Goal: Browse casually

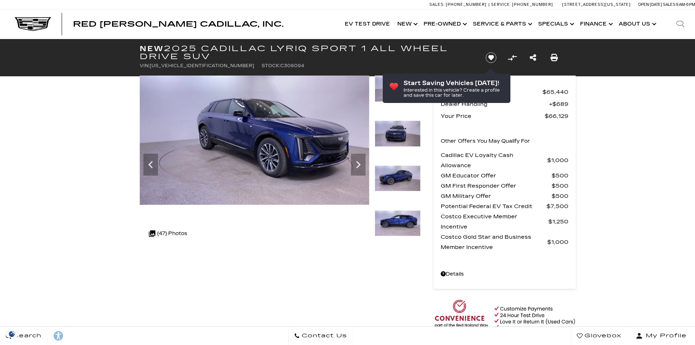
click at [358, 164] on icon "Next" at bounding box center [358, 164] width 15 height 15
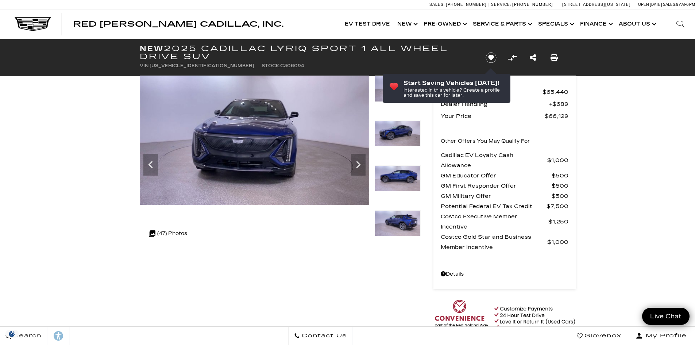
click at [358, 164] on icon "Next" at bounding box center [358, 164] width 15 height 15
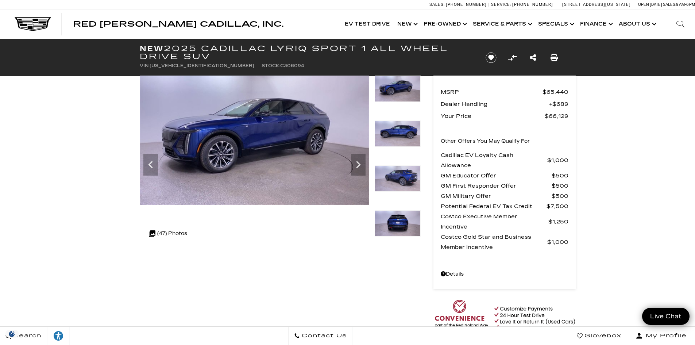
click at [358, 164] on icon "Next" at bounding box center [358, 164] width 15 height 15
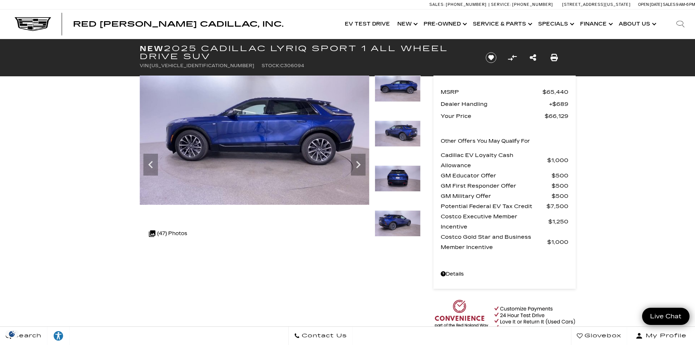
click at [358, 164] on icon "Next" at bounding box center [358, 164] width 15 height 15
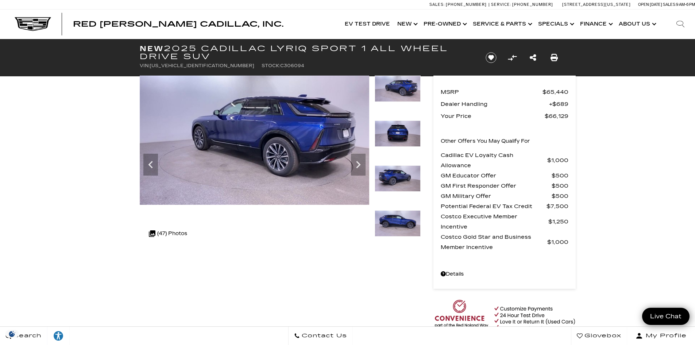
click at [358, 164] on icon "Next" at bounding box center [358, 164] width 15 height 15
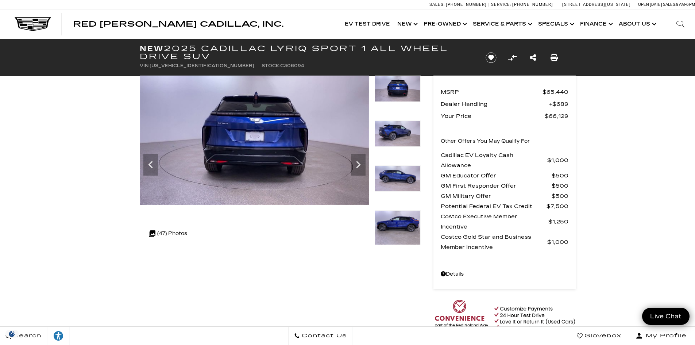
click at [358, 164] on icon "Next" at bounding box center [358, 164] width 15 height 15
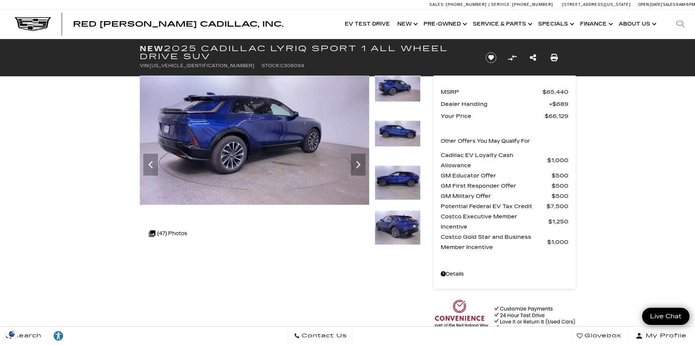
click at [358, 164] on icon "Next" at bounding box center [358, 164] width 15 height 15
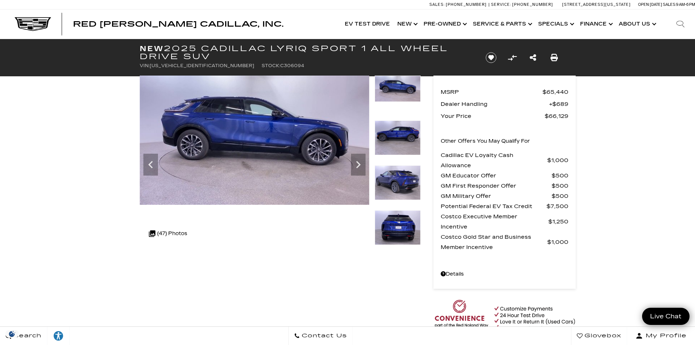
click at [358, 164] on icon "Next" at bounding box center [358, 164] width 15 height 15
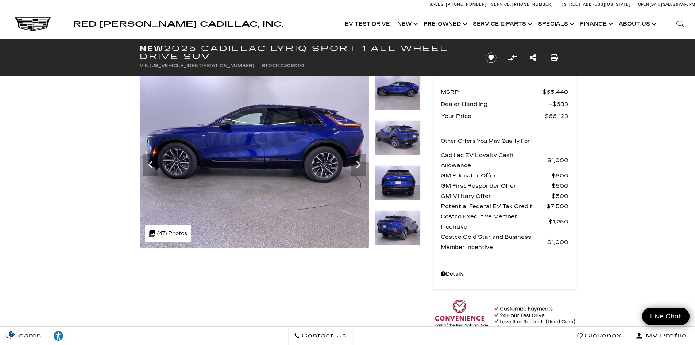
click at [358, 164] on icon "Next" at bounding box center [358, 164] width 15 height 15
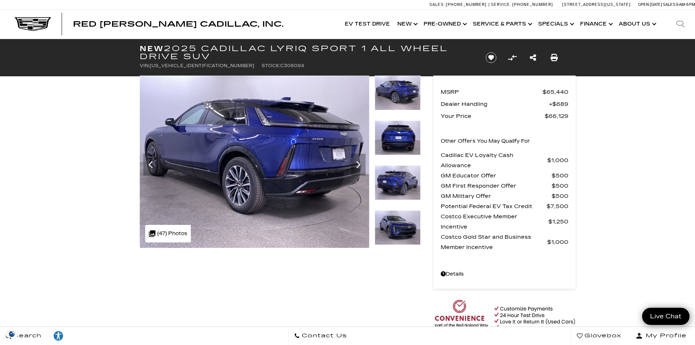
click at [358, 164] on icon "Next" at bounding box center [358, 164] width 15 height 15
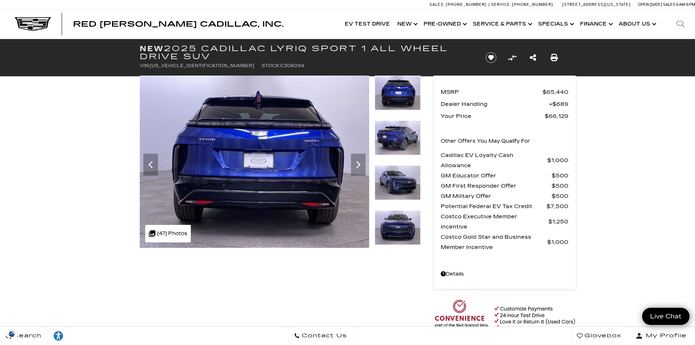
click at [358, 164] on icon "Next" at bounding box center [358, 164] width 15 height 15
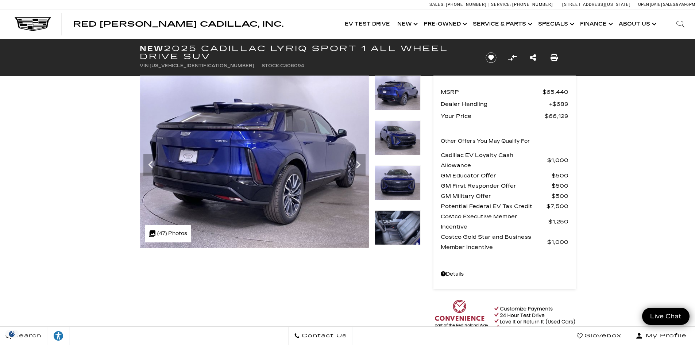
click at [358, 164] on icon "Next" at bounding box center [358, 164] width 15 height 15
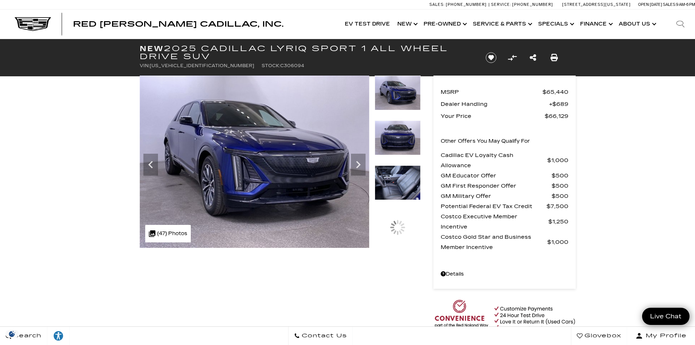
click at [358, 164] on icon "Next" at bounding box center [358, 164] width 15 height 15
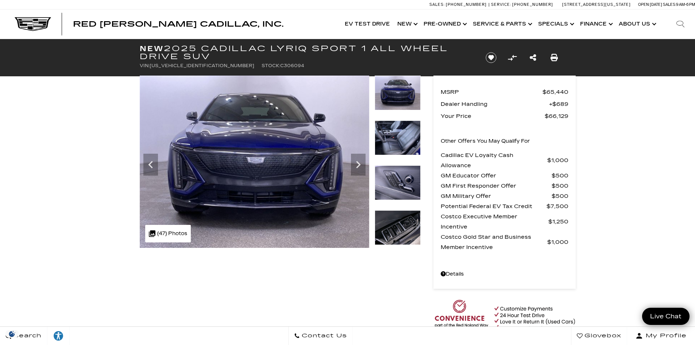
click at [358, 164] on icon "Next" at bounding box center [358, 164] width 15 height 15
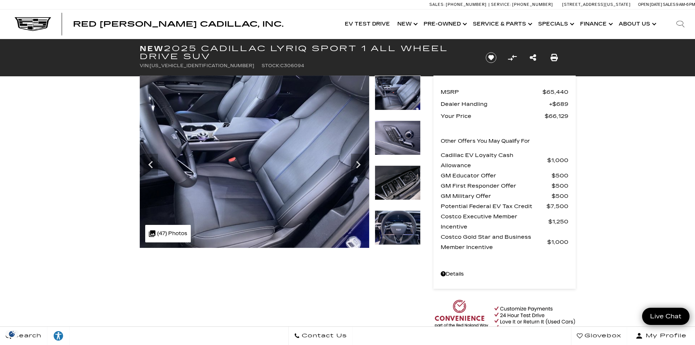
click at [358, 164] on icon "Next" at bounding box center [358, 164] width 15 height 15
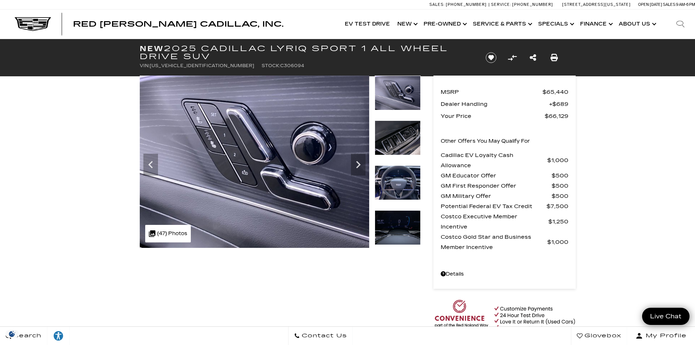
click at [358, 164] on icon "Next" at bounding box center [358, 164] width 15 height 15
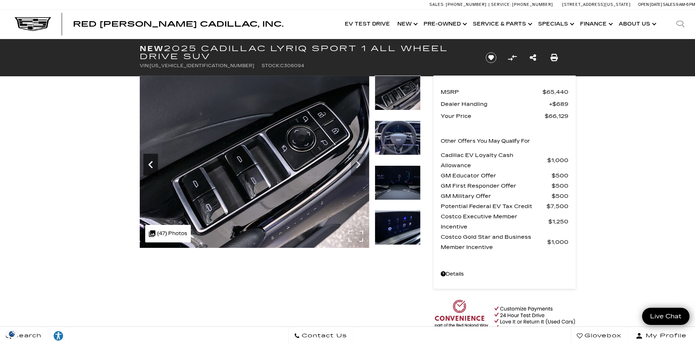
click at [152, 167] on icon "Previous" at bounding box center [150, 164] width 4 height 7
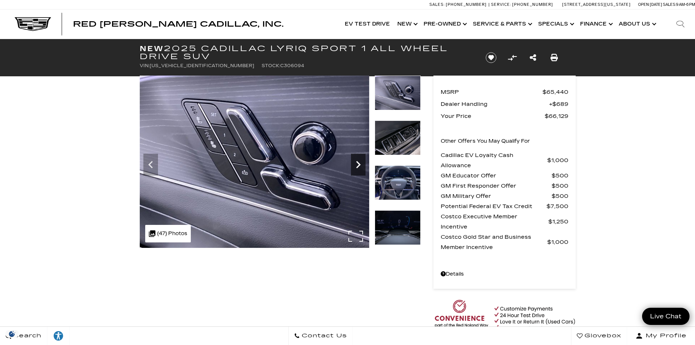
click at [357, 163] on icon "Next" at bounding box center [358, 164] width 4 height 7
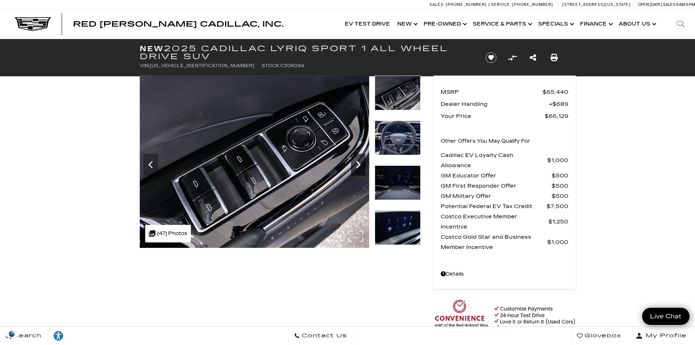
click at [357, 163] on icon "Next" at bounding box center [358, 164] width 4 height 7
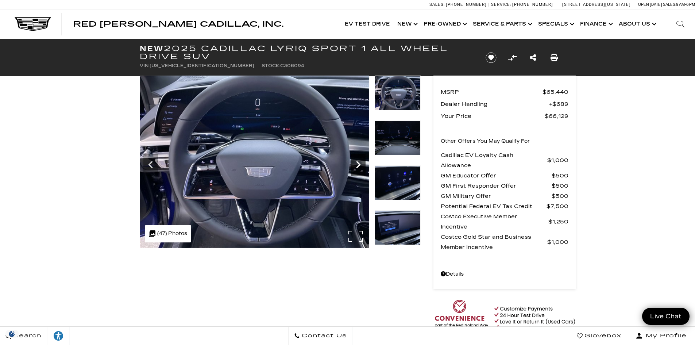
click at [357, 163] on icon "Next" at bounding box center [358, 164] width 4 height 7
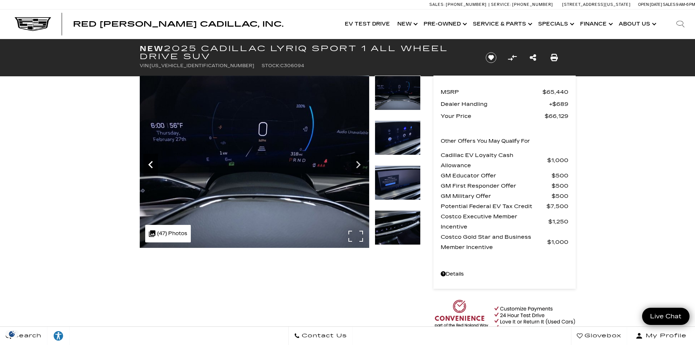
click at [148, 164] on icon "Previous" at bounding box center [150, 164] width 15 height 15
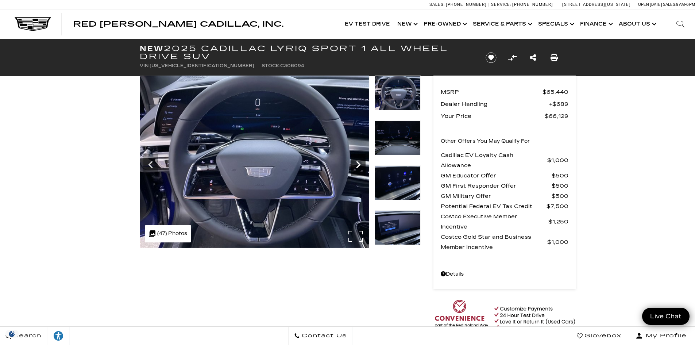
click at [357, 163] on icon "Next" at bounding box center [358, 164] width 15 height 15
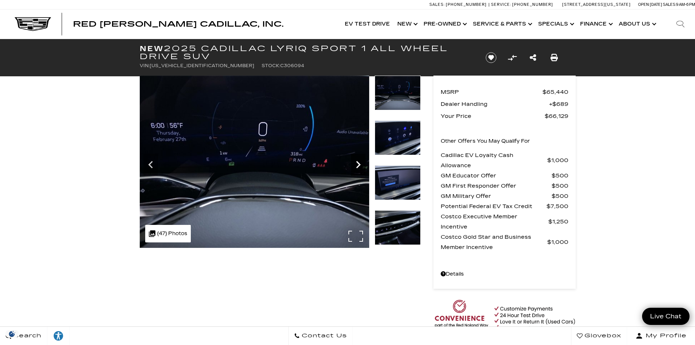
click at [357, 163] on icon "Next" at bounding box center [358, 164] width 15 height 15
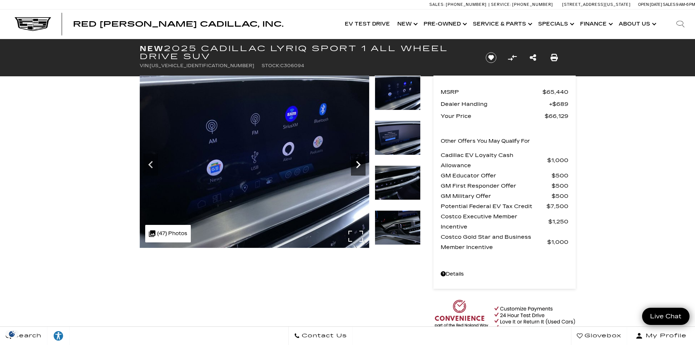
click at [357, 163] on icon "Next" at bounding box center [358, 164] width 15 height 15
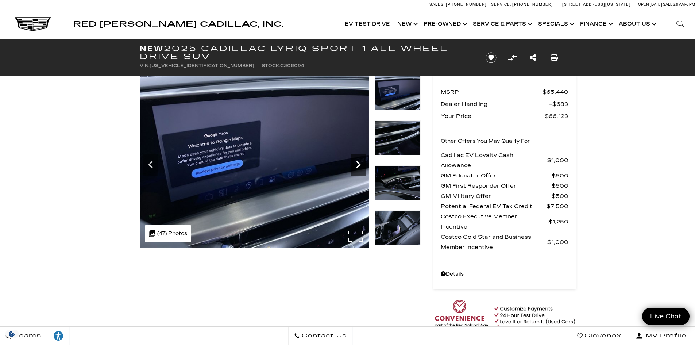
click at [357, 163] on icon "Next" at bounding box center [358, 164] width 15 height 15
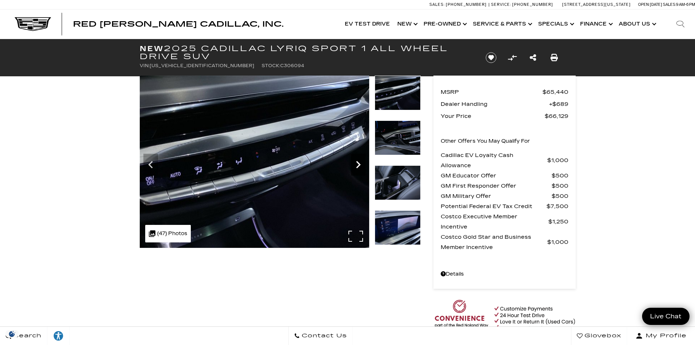
click at [357, 163] on icon "Next" at bounding box center [358, 164] width 15 height 15
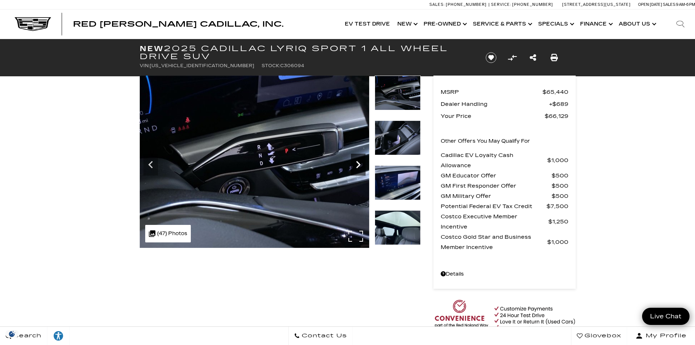
click at [357, 163] on icon "Next" at bounding box center [358, 164] width 15 height 15
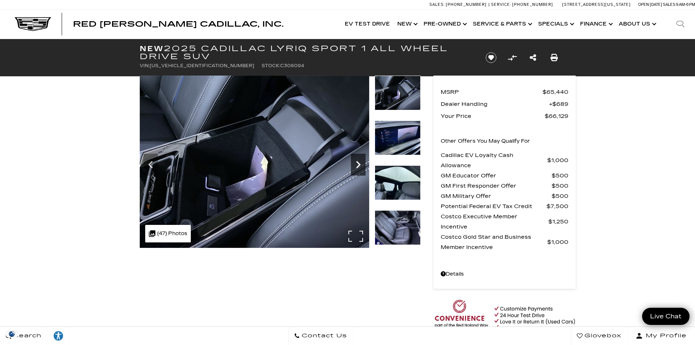
click at [357, 163] on icon "Next" at bounding box center [358, 164] width 15 height 15
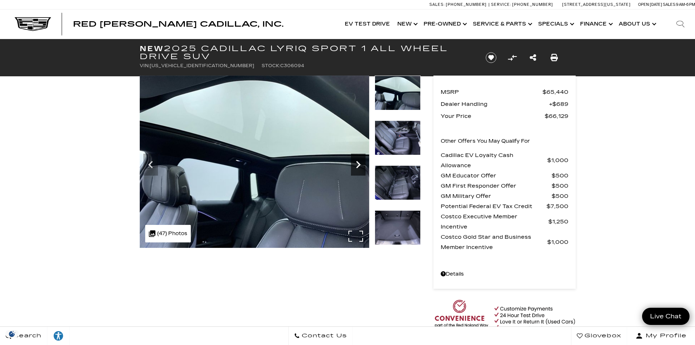
click at [357, 163] on icon "Next" at bounding box center [358, 164] width 15 height 15
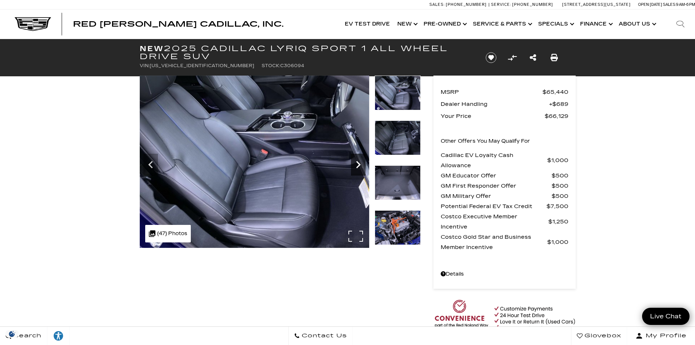
click at [357, 163] on icon "Next" at bounding box center [358, 164] width 15 height 15
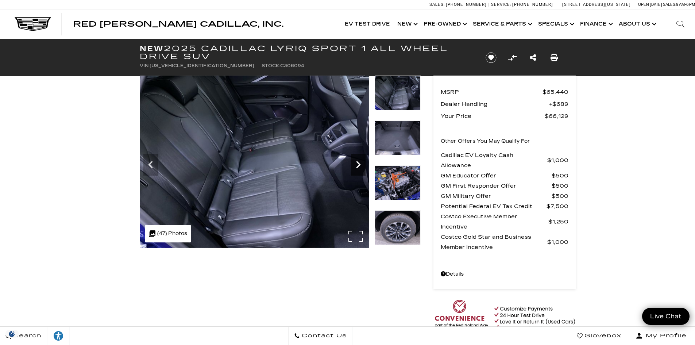
click at [357, 163] on icon "Next" at bounding box center [358, 164] width 15 height 15
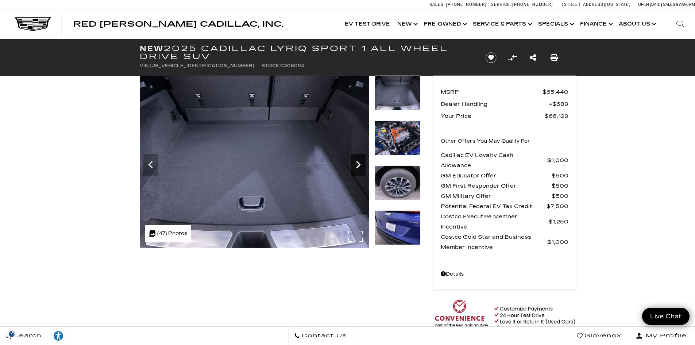
click at [357, 163] on icon "Next" at bounding box center [358, 164] width 15 height 15
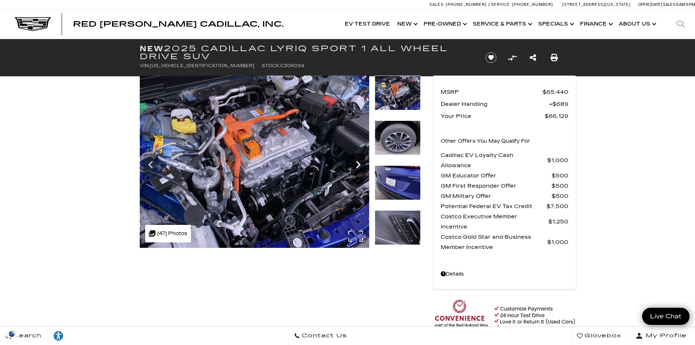
click at [357, 163] on icon "Next" at bounding box center [358, 164] width 15 height 15
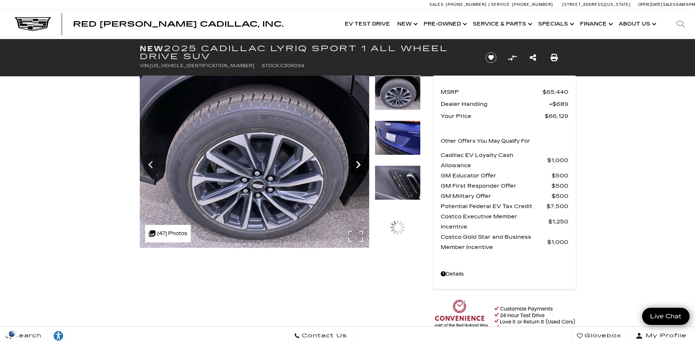
click at [357, 163] on icon "Next" at bounding box center [358, 164] width 15 height 15
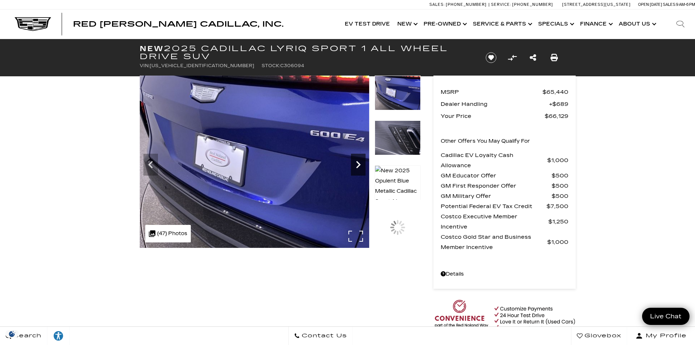
click at [357, 163] on icon "Next" at bounding box center [358, 164] width 15 height 15
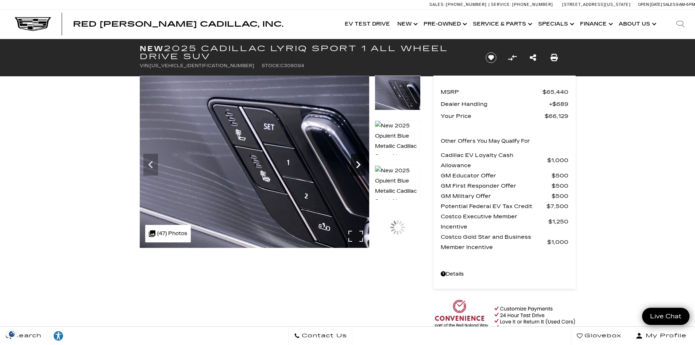
click at [357, 163] on icon "Next" at bounding box center [358, 164] width 15 height 15
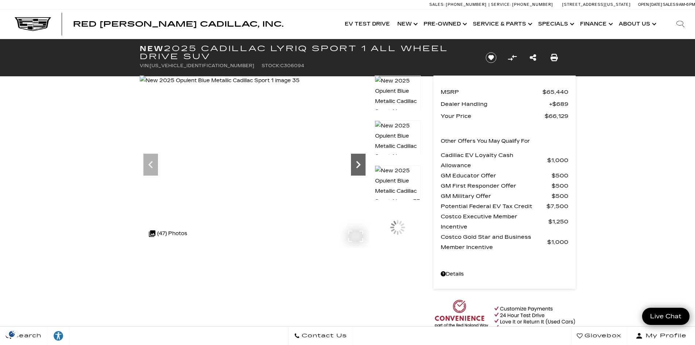
click at [357, 163] on icon "Next" at bounding box center [358, 164] width 15 height 15
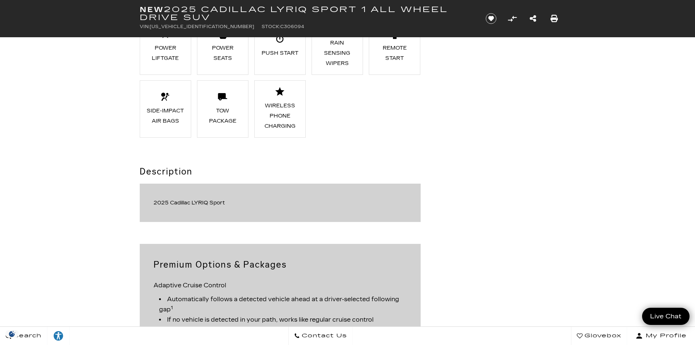
scroll to position [948, 0]
